Goal: Task Accomplishment & Management: Manage account settings

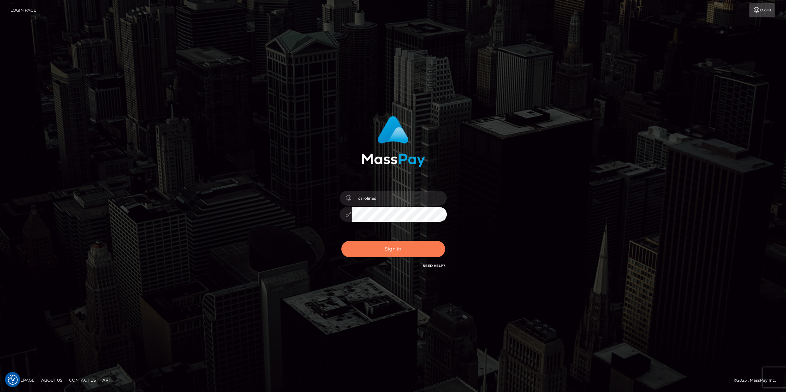
click at [396, 247] on button "Sign in" at bounding box center [393, 249] width 104 height 16
click at [380, 254] on button "Sign in" at bounding box center [393, 249] width 104 height 16
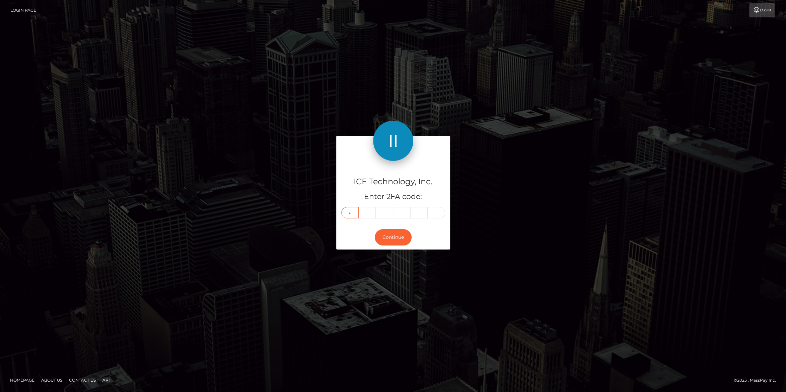
type input "8"
type input "4"
type input "5"
type input "3"
type input "2"
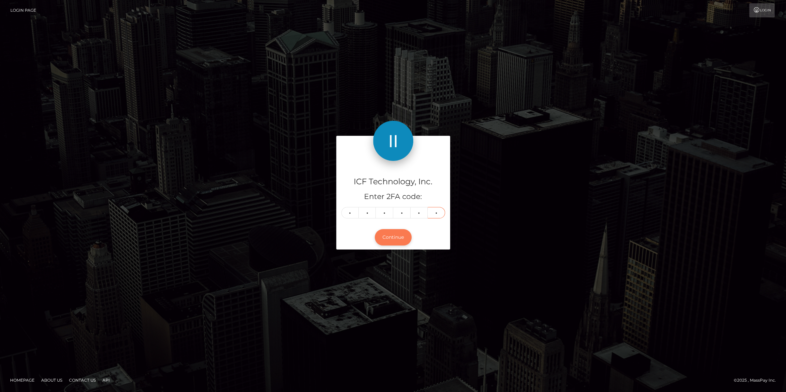
type input "2"
click at [385, 234] on button "Continue" at bounding box center [393, 237] width 37 height 16
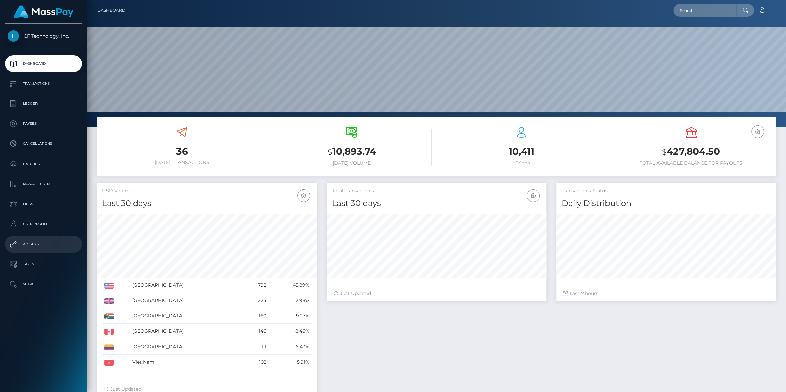
scroll to position [118, 219]
